Goal: Navigation & Orientation: Find specific page/section

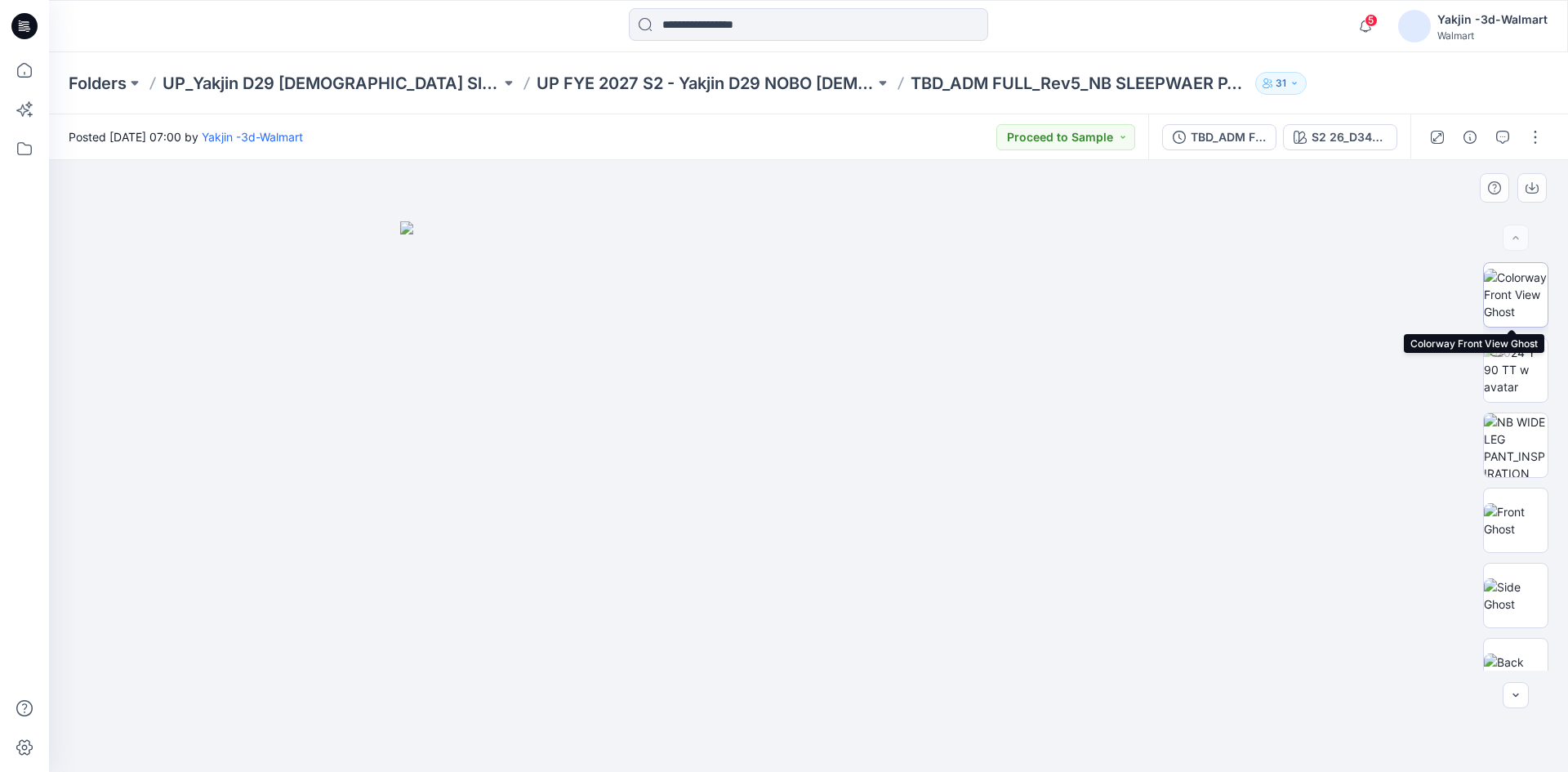
click at [1047, 318] on img at bounding box center [1516, 294] width 64 height 51
click at [1047, 514] on img at bounding box center [1516, 520] width 64 height 34
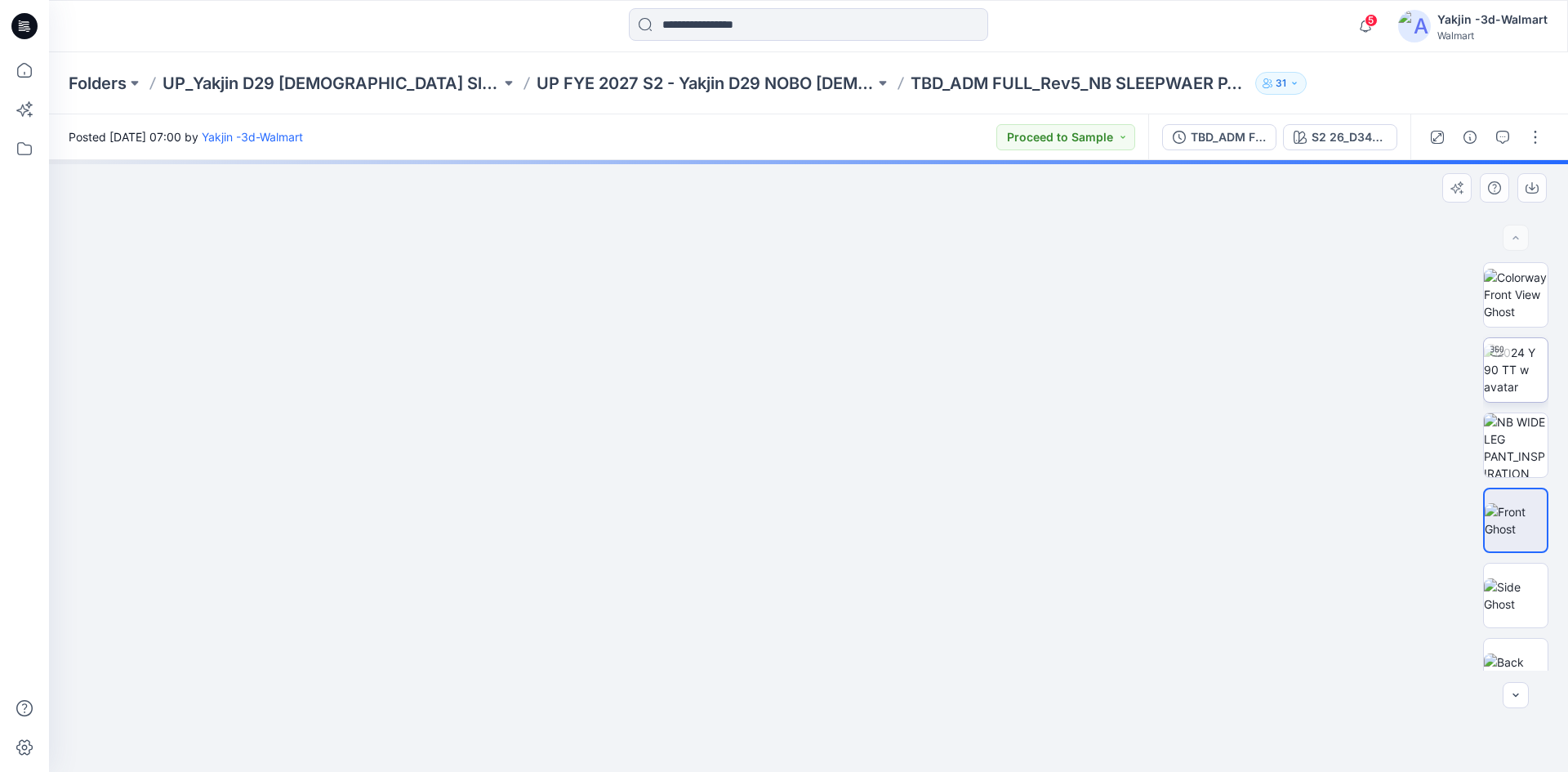
click at [1047, 368] on img at bounding box center [1516, 369] width 64 height 51
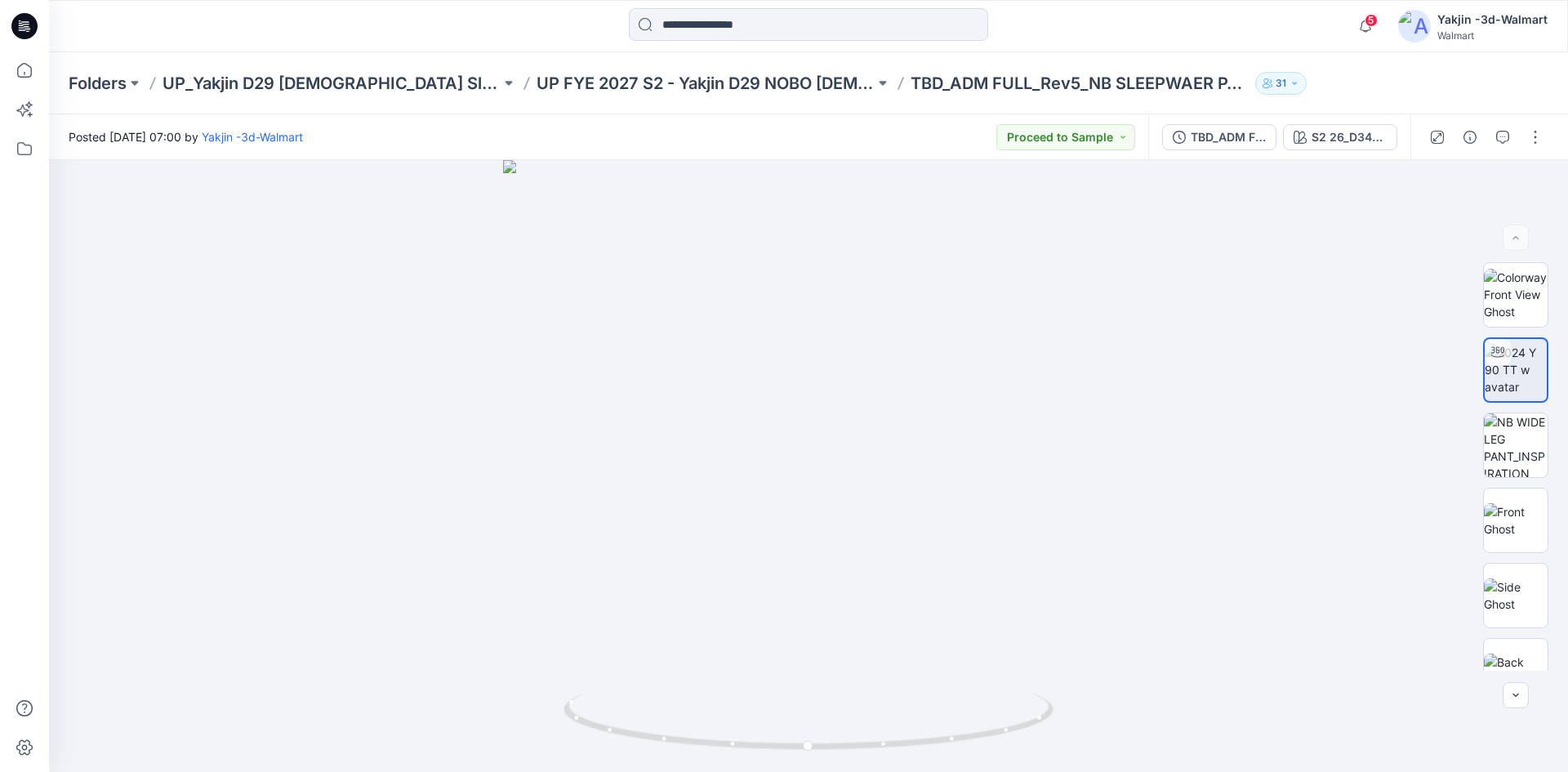
click at [563, 69] on div "Folders UP_Yakjin D29 Ladies Sleep UP FYE 2027 S2 - Yakjin D29 NOBO Ladies Slee…" at bounding box center [809, 83] width 1519 height 62
click at [548, 85] on p "UP FYE 2027 S2 - Yakjin D29 NOBO Ladies Sleepwear" at bounding box center [706, 83] width 338 height 23
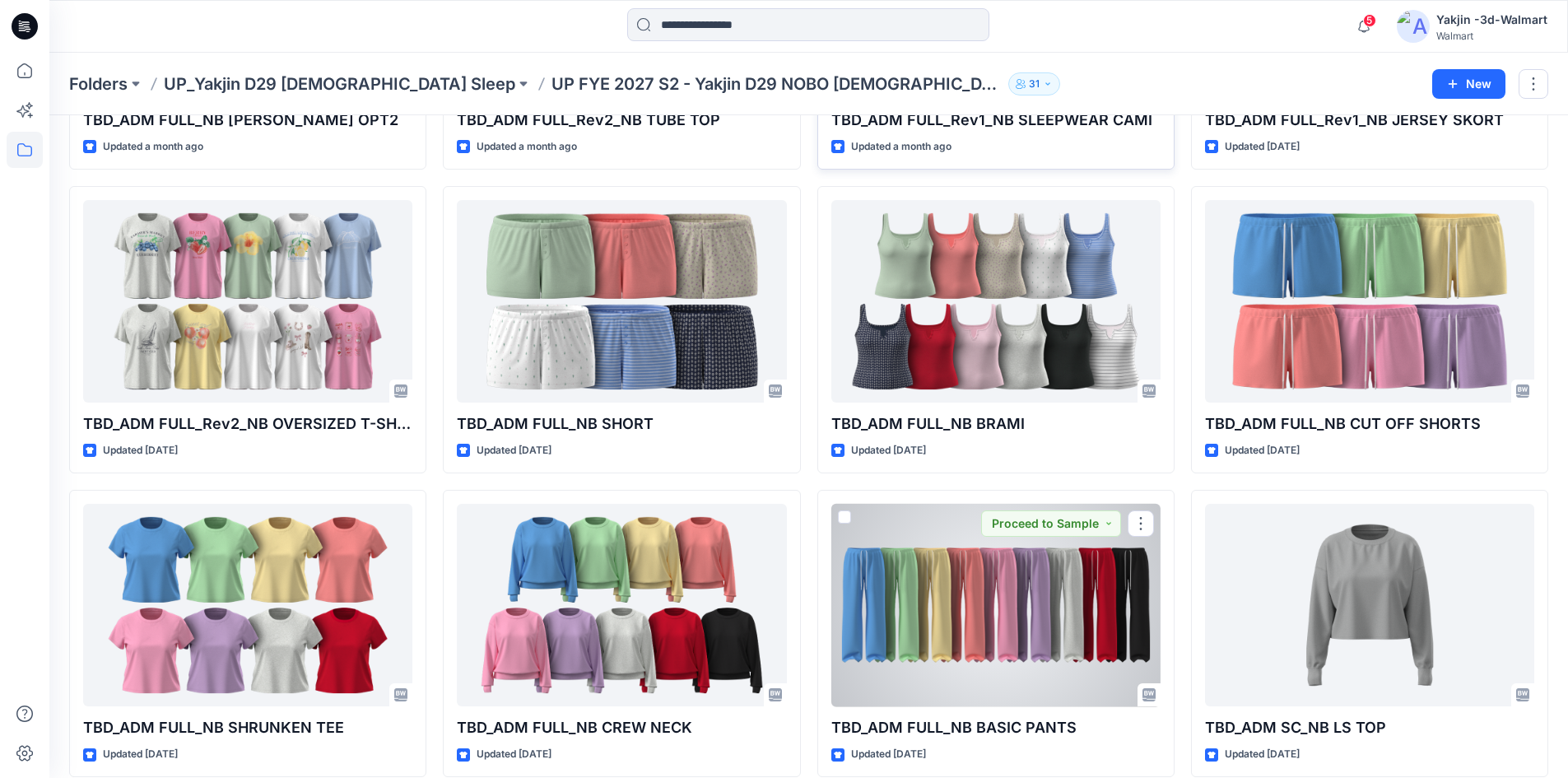
scroll to position [930, 0]
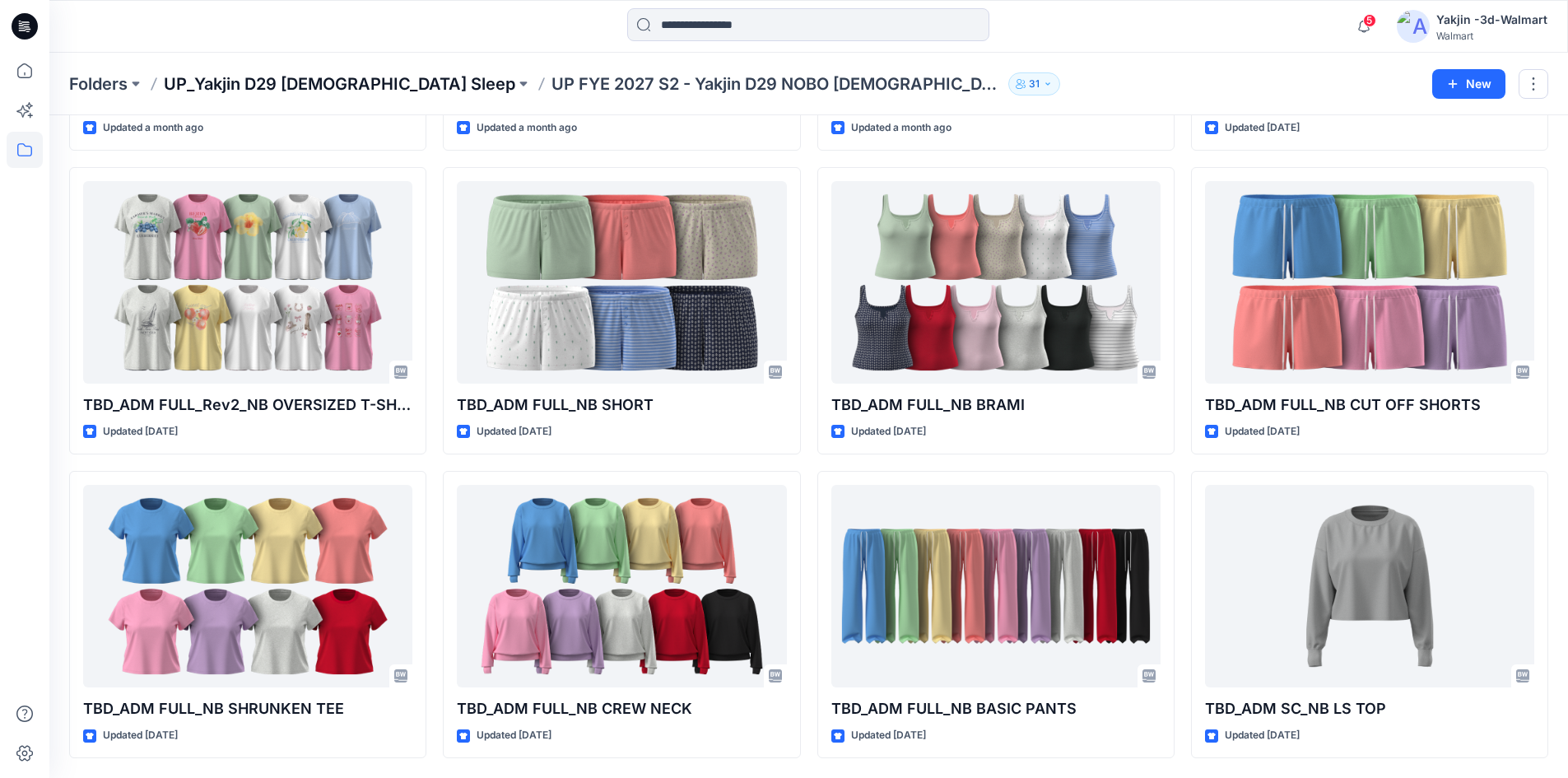
click at [315, 84] on p "UP_Yakjin D29 Ladies Sleep" at bounding box center [339, 84] width 352 height 23
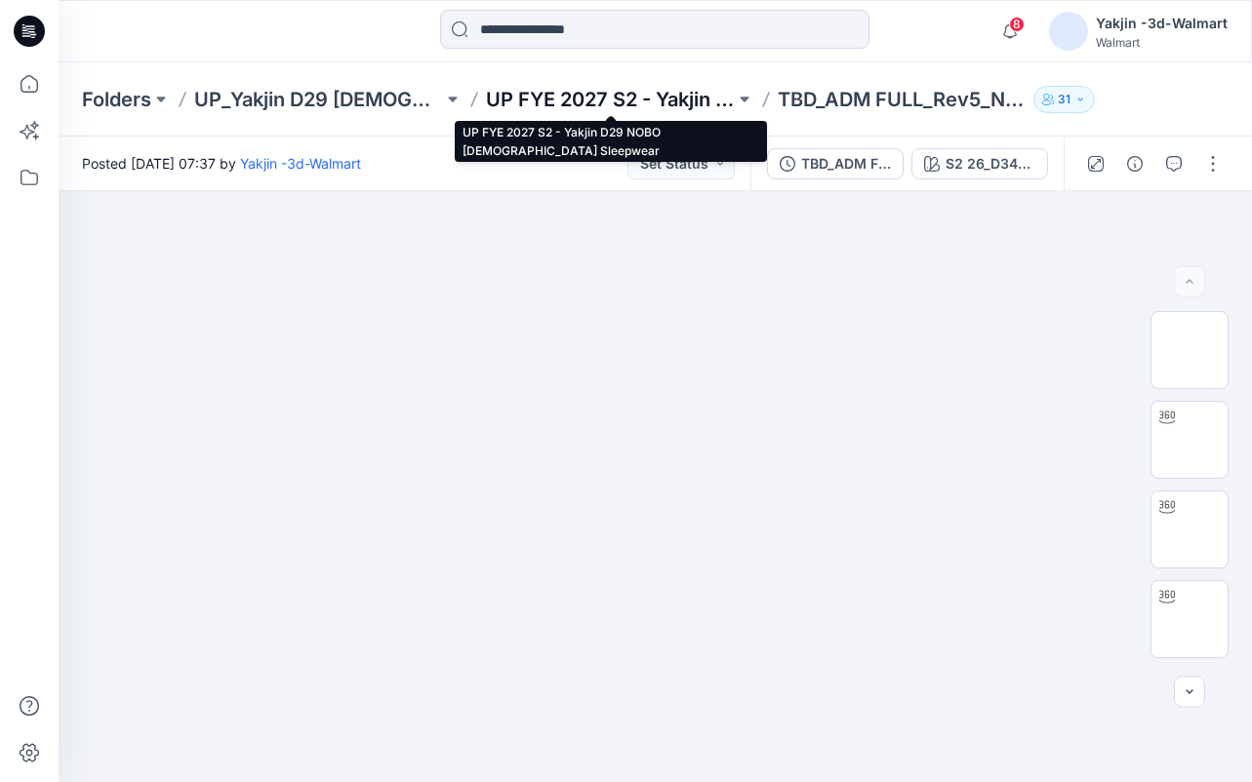
click at [569, 102] on p "UP FYE 2027 S2 - Yakjin D29 NOBO [DEMOGRAPHIC_DATA] Sleepwear" at bounding box center [610, 99] width 249 height 27
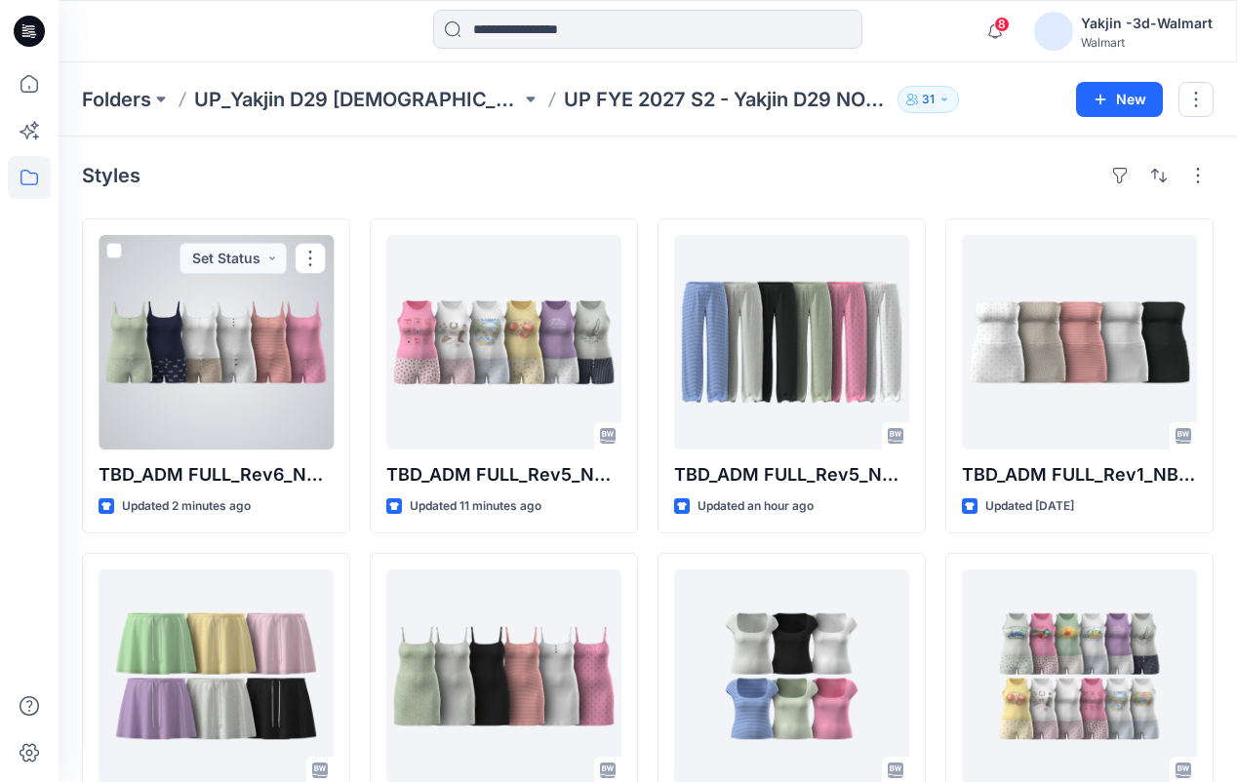
click at [178, 360] on div at bounding box center [216, 342] width 235 height 215
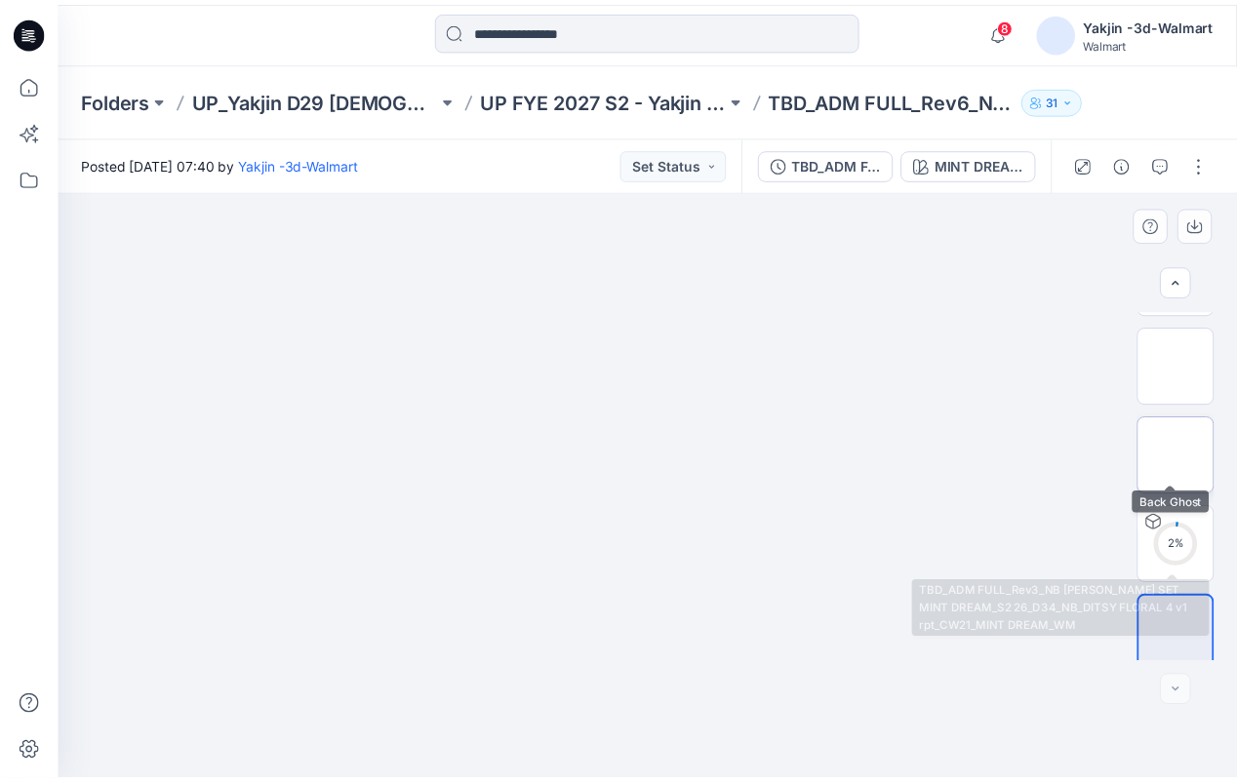
scroll to position [534, 0]
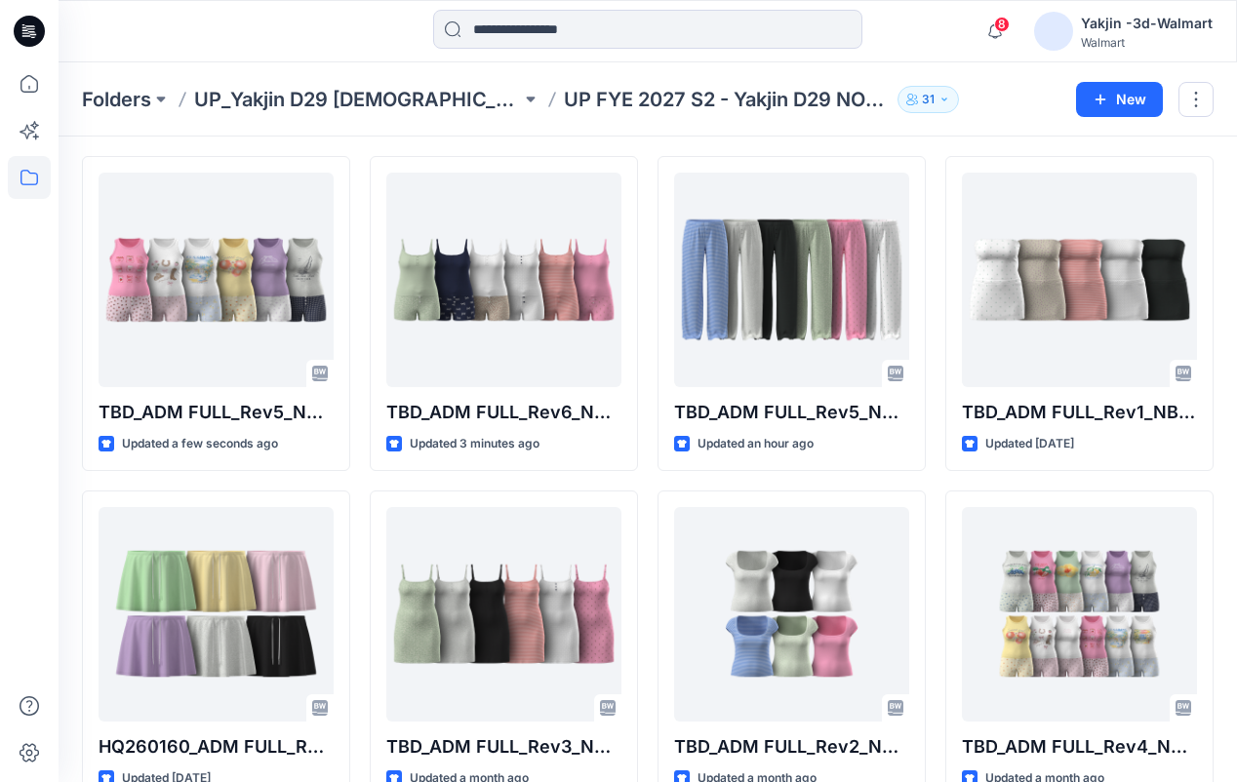
scroll to position [98, 0]
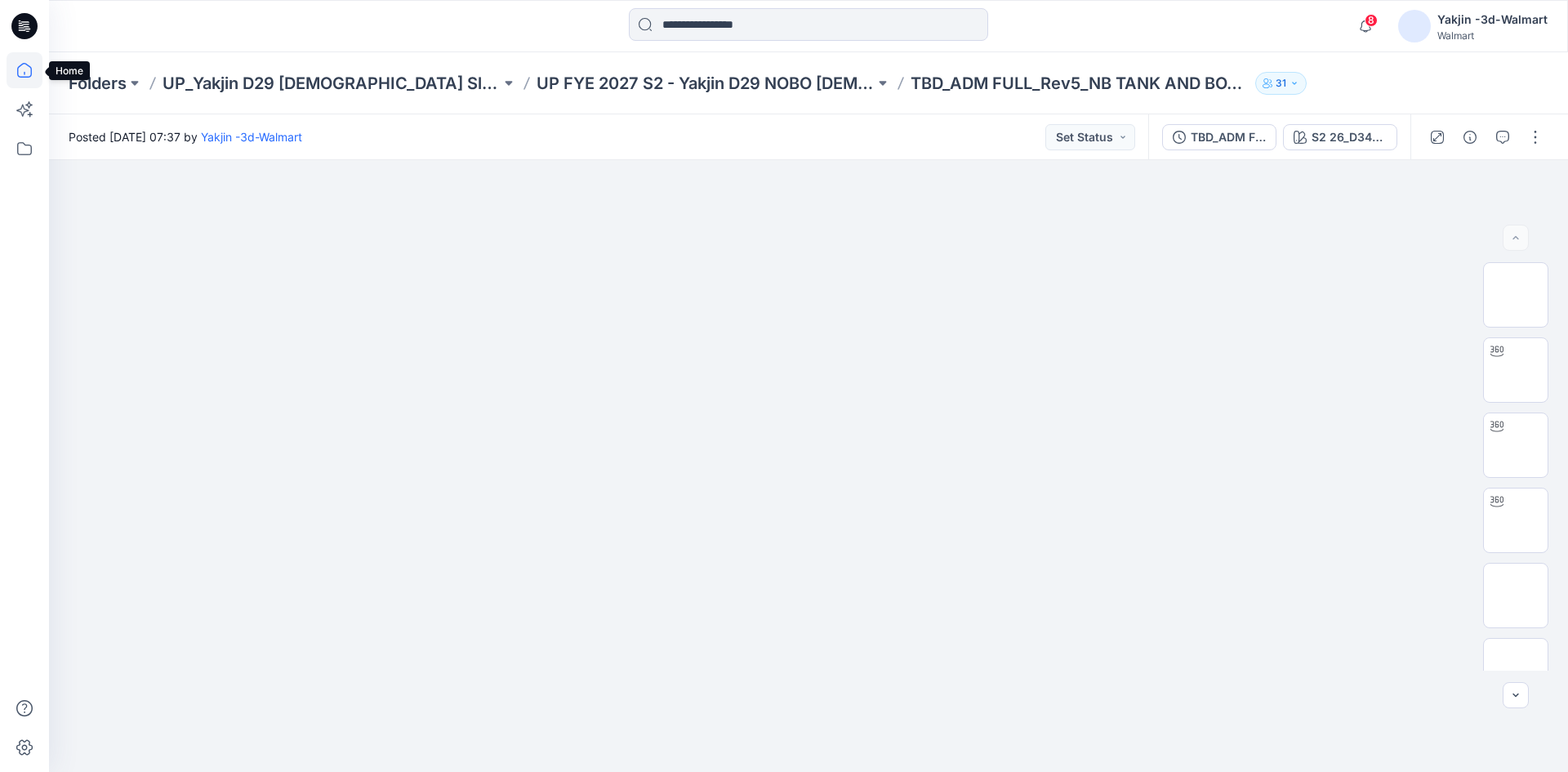
click at [17, 71] on icon at bounding box center [24, 69] width 36 height 36
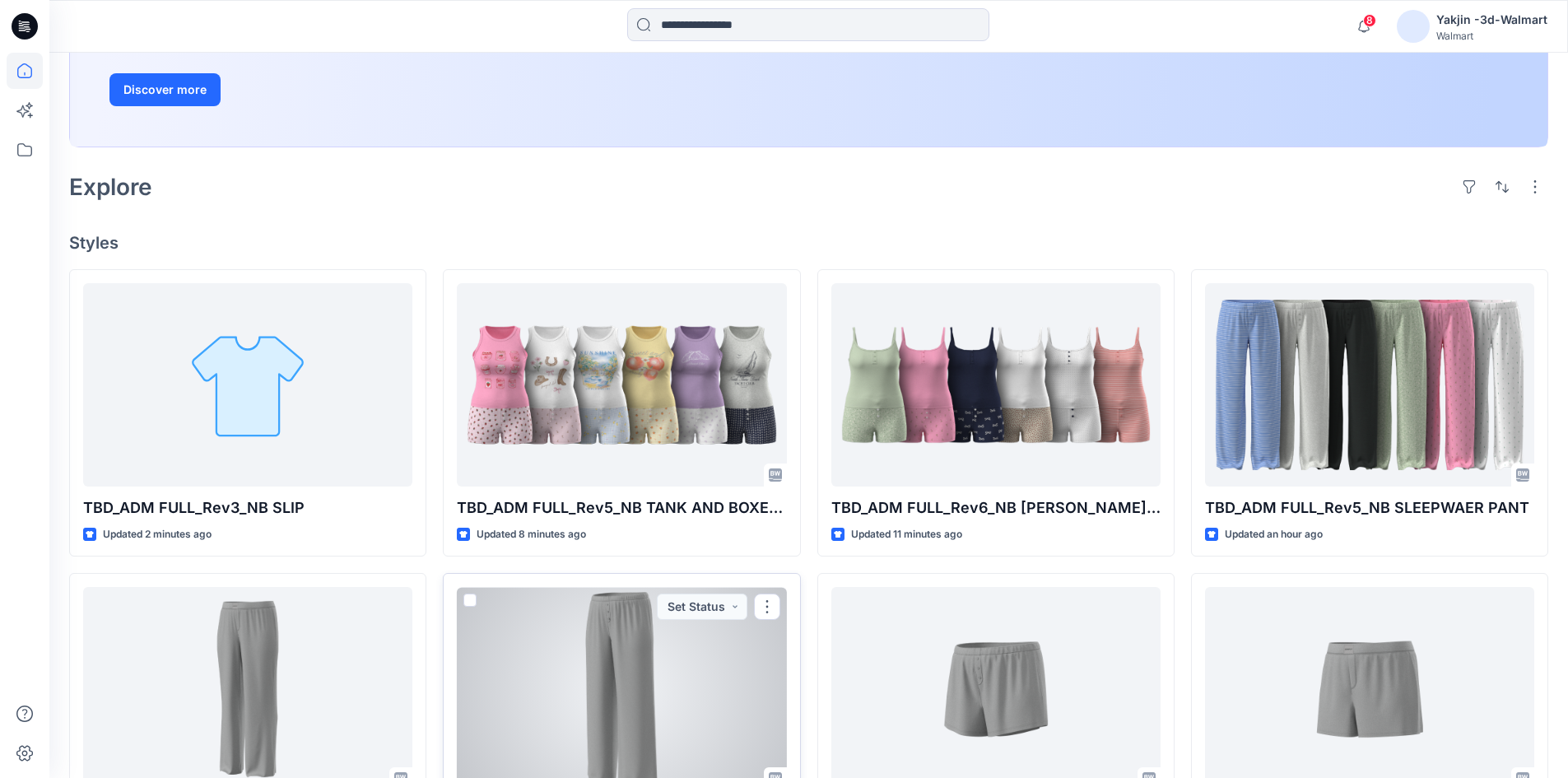
scroll to position [329, 0]
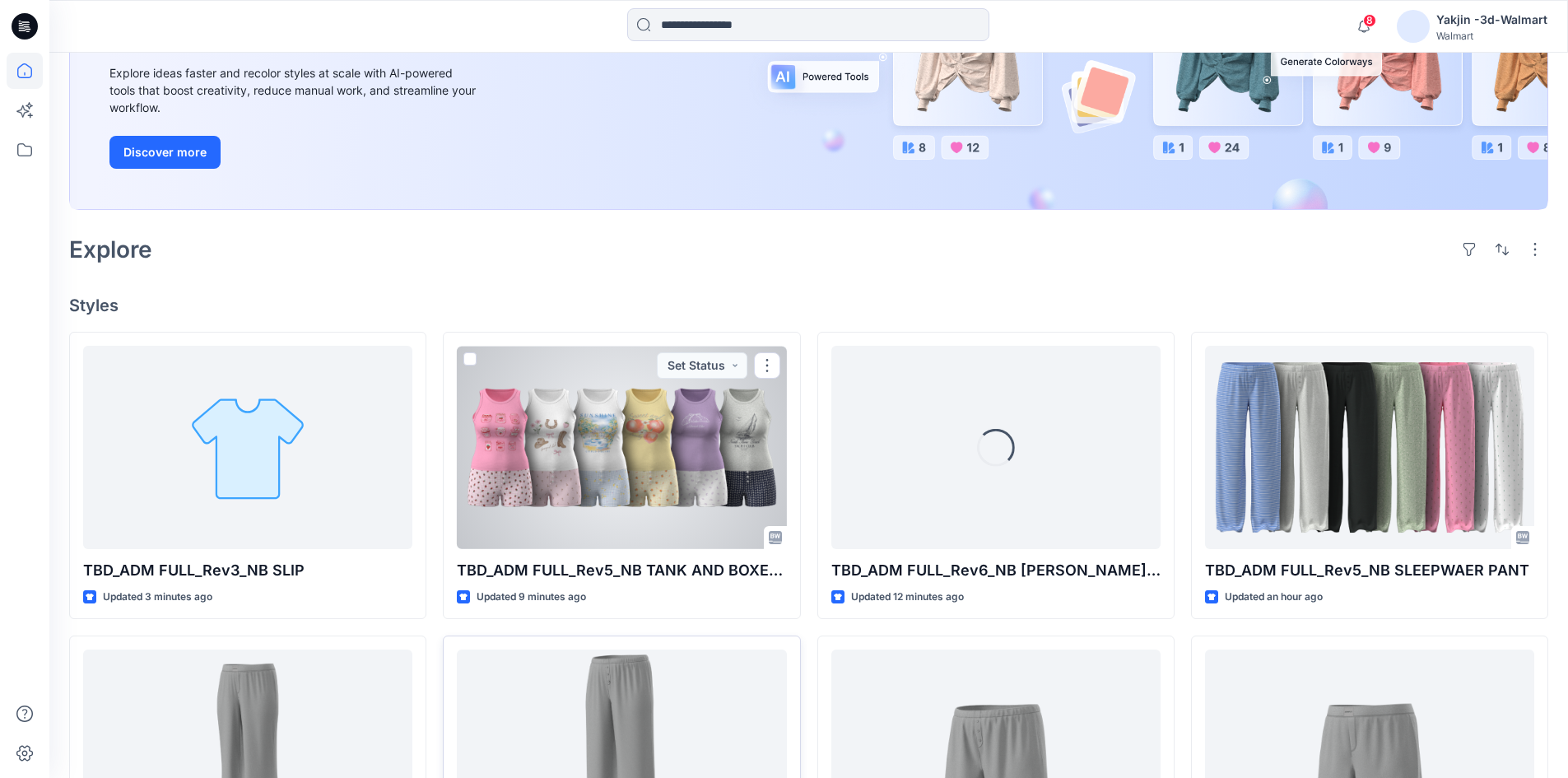
scroll to position [247, 0]
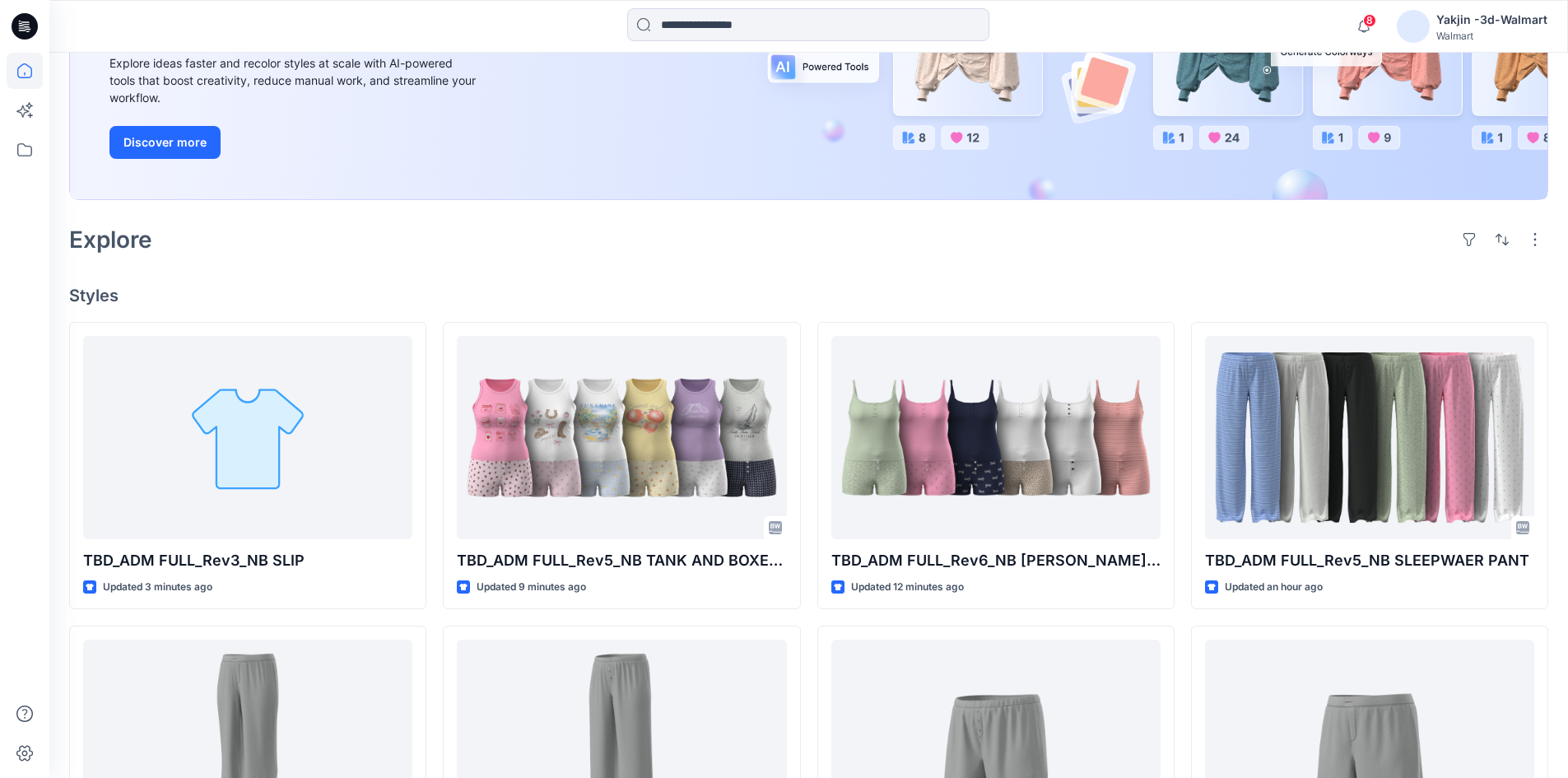
click at [757, 106] on div "New Unleash Creativity, Speed Up Development Explore ideas faster and recolor s…" at bounding box center [808, 48] width 1477 height 304
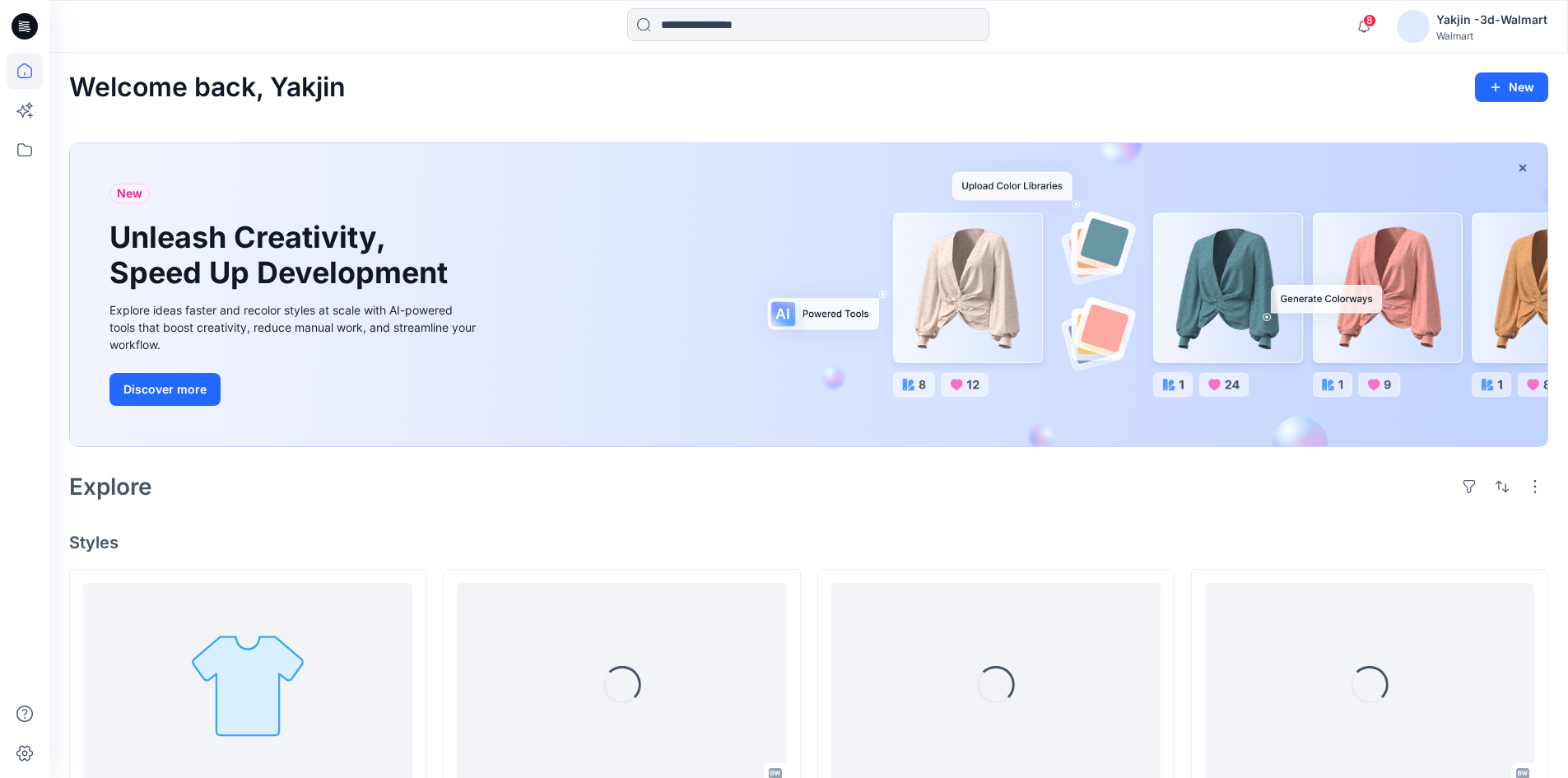
scroll to position [83, 0]
